Goal: Task Accomplishment & Management: Use online tool/utility

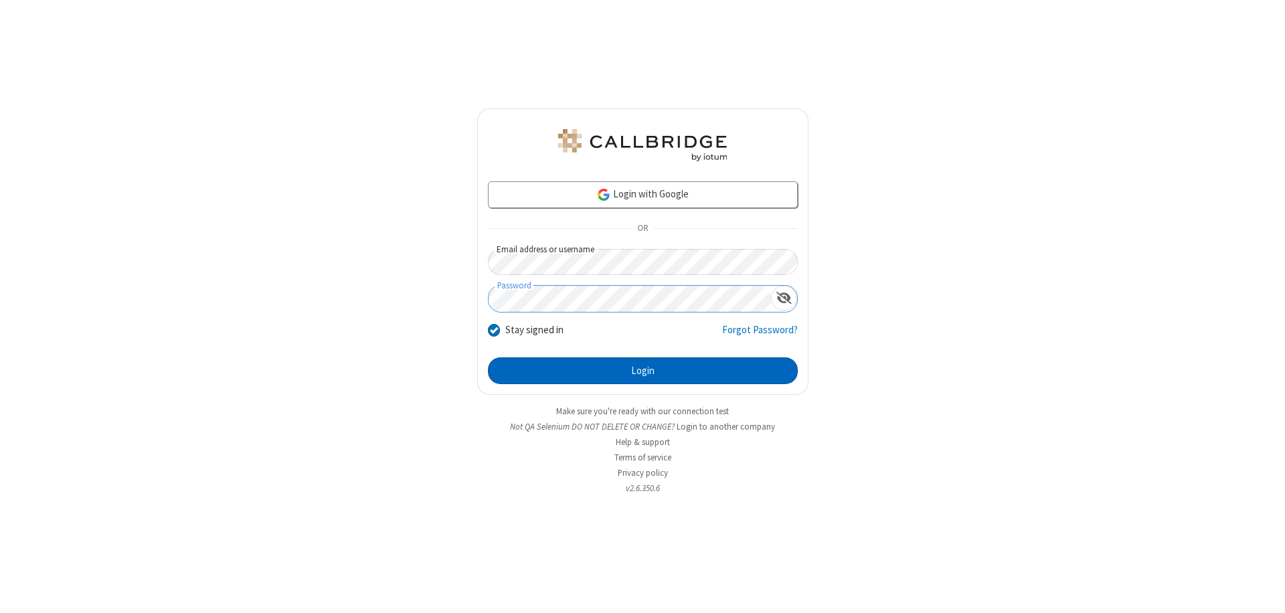
click at [643, 371] on button "Login" at bounding box center [643, 370] width 310 height 27
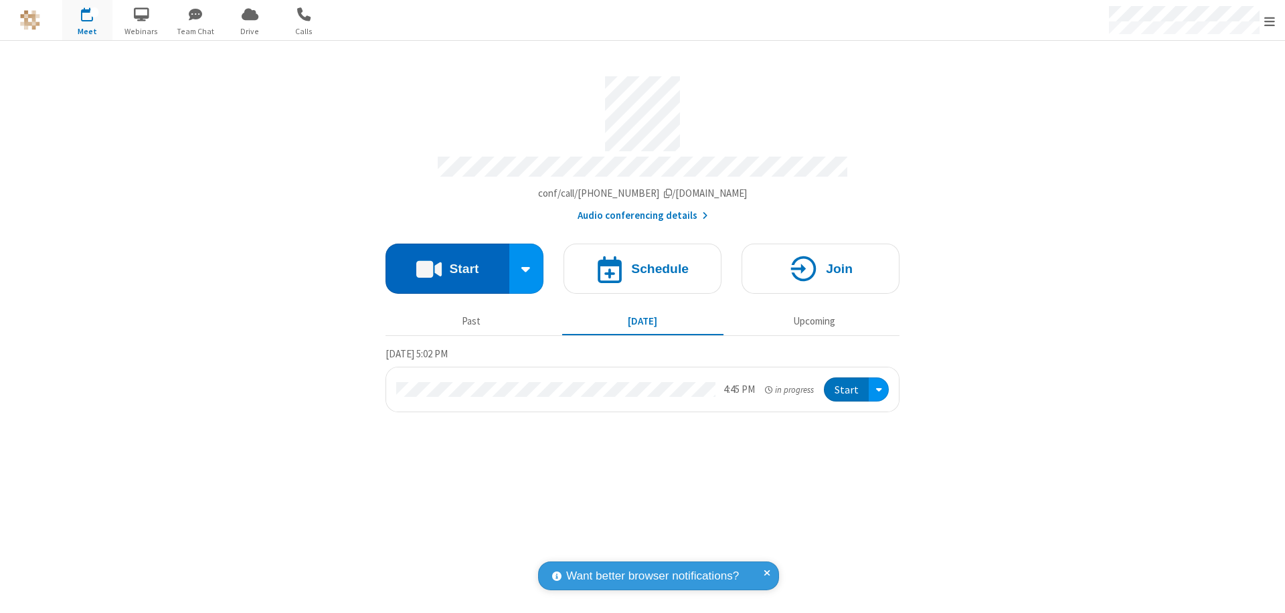
click at [447, 262] on button "Start" at bounding box center [448, 269] width 124 height 50
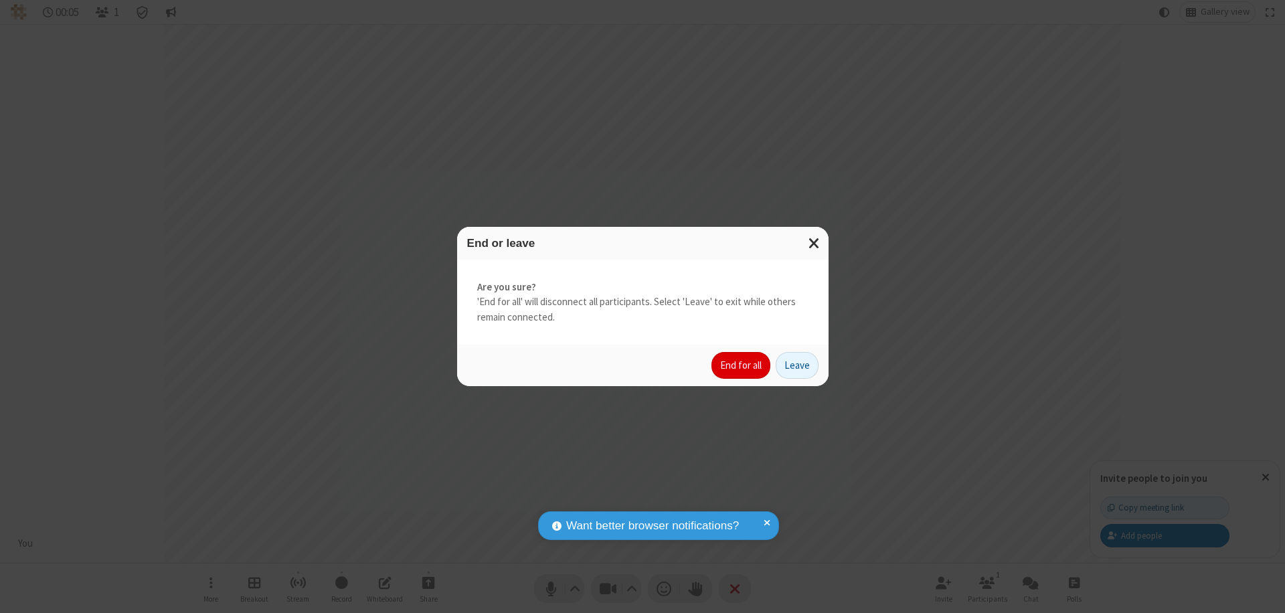
click at [742, 365] on button "End for all" at bounding box center [740, 365] width 59 height 27
